Goal: Task Accomplishment & Management: Complete application form

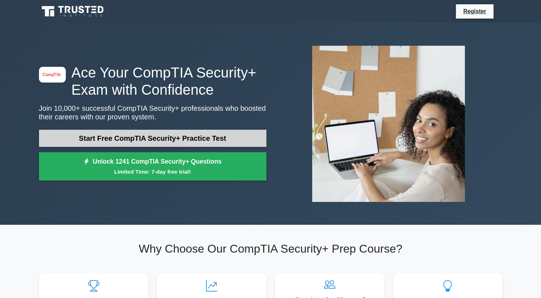
click at [230, 140] on link "Start Free CompTIA Security+ Practice Test" at bounding box center [152, 138] width 227 height 17
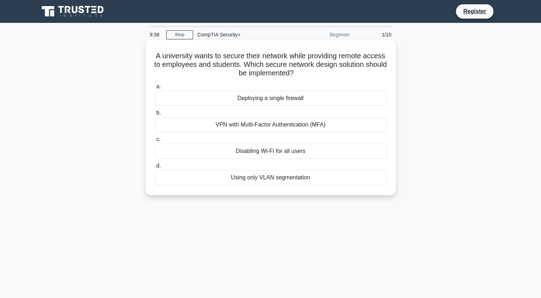
click at [293, 124] on div "VPN with Multi-Factor Authentication (MFA)" at bounding box center [271, 124] width 232 height 15
click at [155, 115] on input "b. VPN with Multi-Factor Authentication (MFA)" at bounding box center [155, 113] width 0 height 5
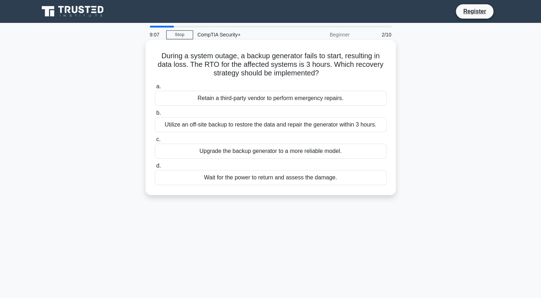
click at [379, 122] on div "Utilize an off-site backup to restore the data and repair the generator within …" at bounding box center [271, 124] width 232 height 15
click at [155, 115] on input "b. Utilize an off-site backup to restore the data and repair the generator with…" at bounding box center [155, 113] width 0 height 5
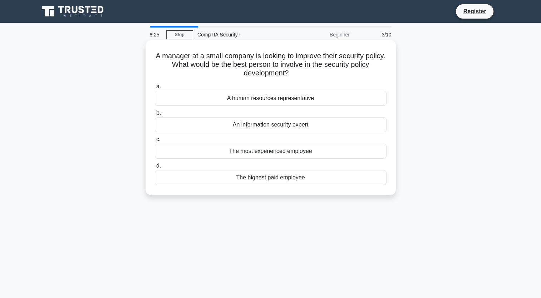
click at [362, 101] on div "A human resources representative" at bounding box center [271, 98] width 232 height 15
click at [155, 89] on input "a. A human resources representative" at bounding box center [155, 86] width 0 height 5
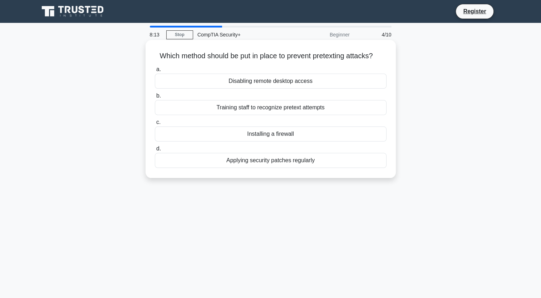
click at [370, 110] on div "Training staff to recognize pretext attempts" at bounding box center [271, 107] width 232 height 15
click at [155, 98] on input "b. Training staff to recognize pretext attempts" at bounding box center [155, 96] width 0 height 5
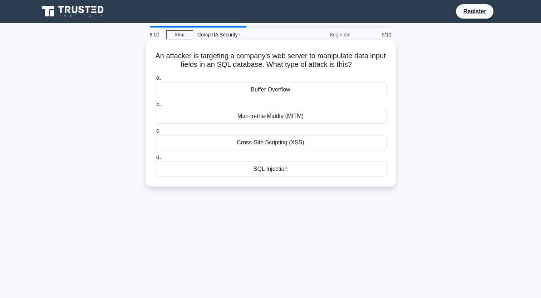
click at [366, 171] on div "SQL Injection" at bounding box center [271, 169] width 232 height 15
click at [155, 160] on input "d. SQL Injection" at bounding box center [155, 157] width 0 height 5
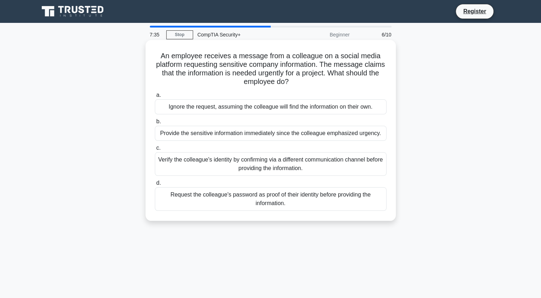
click at [369, 164] on div "Verify the colleague's identity by confirming via a different communication cha…" at bounding box center [271, 164] width 232 height 24
click at [155, 150] on input "c. Verify the colleague's identity by confirming via a different communication …" at bounding box center [155, 148] width 0 height 5
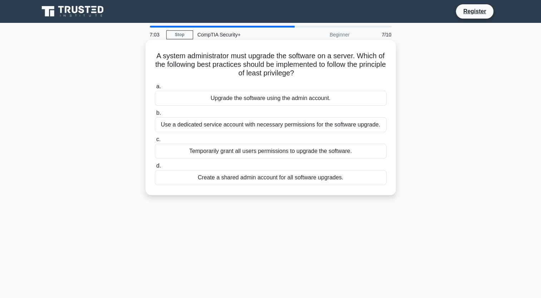
click at [342, 99] on div "Upgrade the software using the admin account." at bounding box center [271, 98] width 232 height 15
click at [155, 89] on input "a. Upgrade the software using the admin account." at bounding box center [155, 86] width 0 height 5
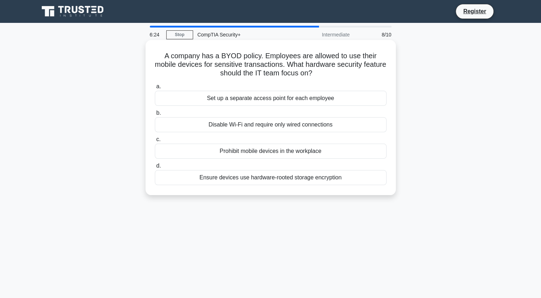
click at [362, 179] on div "Ensure devices use hardware-rooted storage encryption" at bounding box center [271, 177] width 232 height 15
click at [155, 168] on input "d. Ensure devices use hardware-rooted storage encryption" at bounding box center [155, 166] width 0 height 5
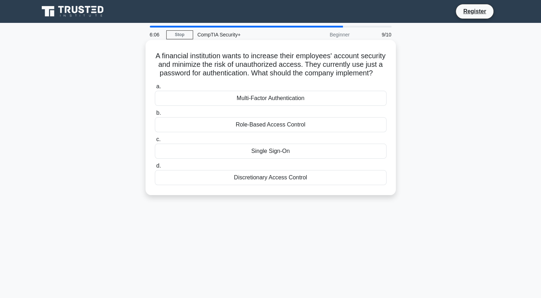
click at [319, 105] on div "Multi-Factor Authentication" at bounding box center [271, 98] width 232 height 15
click at [155, 89] on input "a. Multi-Factor Authentication" at bounding box center [155, 86] width 0 height 5
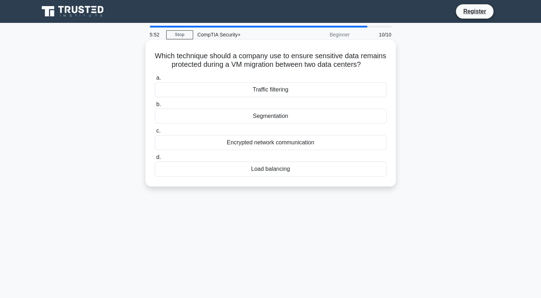
click at [333, 150] on div "Encrypted network communication" at bounding box center [271, 142] width 232 height 15
click at [155, 133] on input "c. Encrypted network communication" at bounding box center [155, 131] width 0 height 5
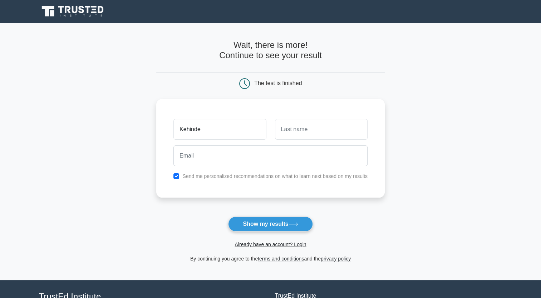
type input "Kehinde"
type input "[PERSON_NAME]"
click at [174, 178] on input "checkbox" at bounding box center [176, 176] width 6 height 6
checkbox input "false"
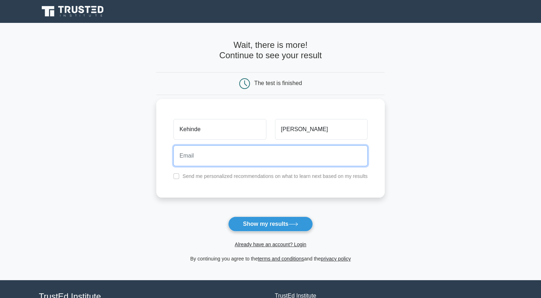
click at [187, 161] on input "email" at bounding box center [270, 155] width 194 height 21
type input "kenny_kelahns@yahoo.com"
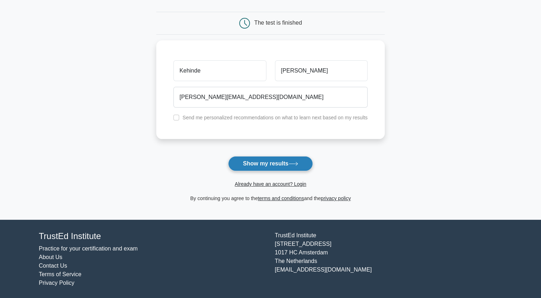
click at [288, 165] on button "Show my results" at bounding box center [270, 163] width 84 height 15
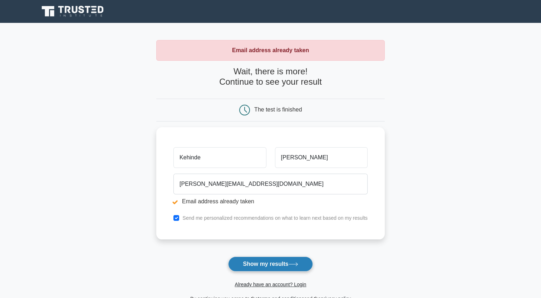
click at [291, 263] on icon at bounding box center [293, 264] width 10 height 4
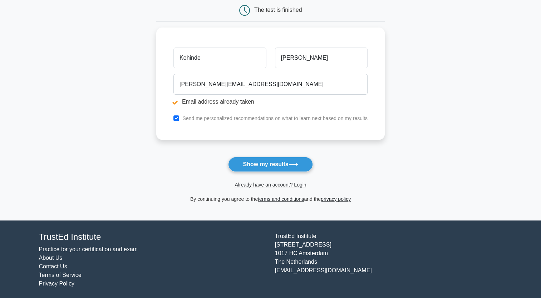
scroll to position [100, 0]
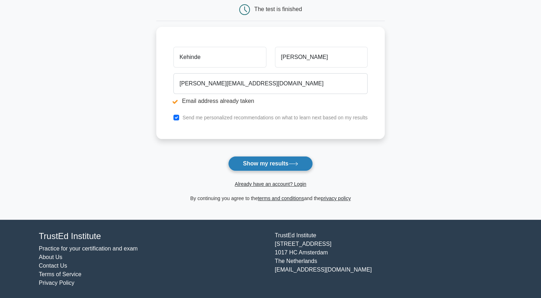
click at [281, 160] on button "Show my results" at bounding box center [270, 163] width 84 height 15
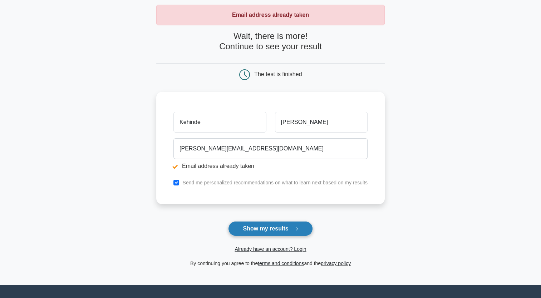
scroll to position [100, 0]
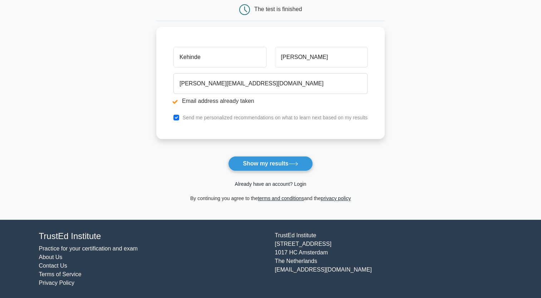
click at [284, 185] on link "Already have an account? Login" at bounding box center [269, 184] width 71 height 6
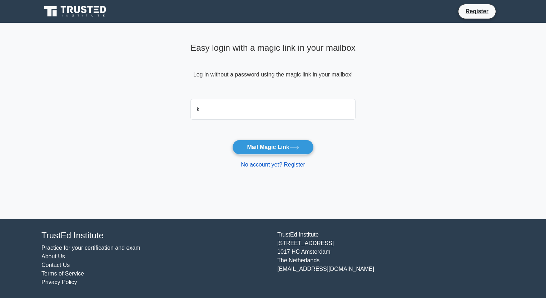
type input "[PERSON_NAME][EMAIL_ADDRESS][DOMAIN_NAME]"
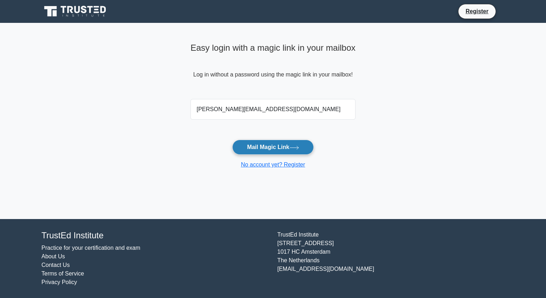
click at [271, 148] on button "Mail Magic Link" at bounding box center [272, 147] width 81 height 15
